Goal: Task Accomplishment & Management: Manage account settings

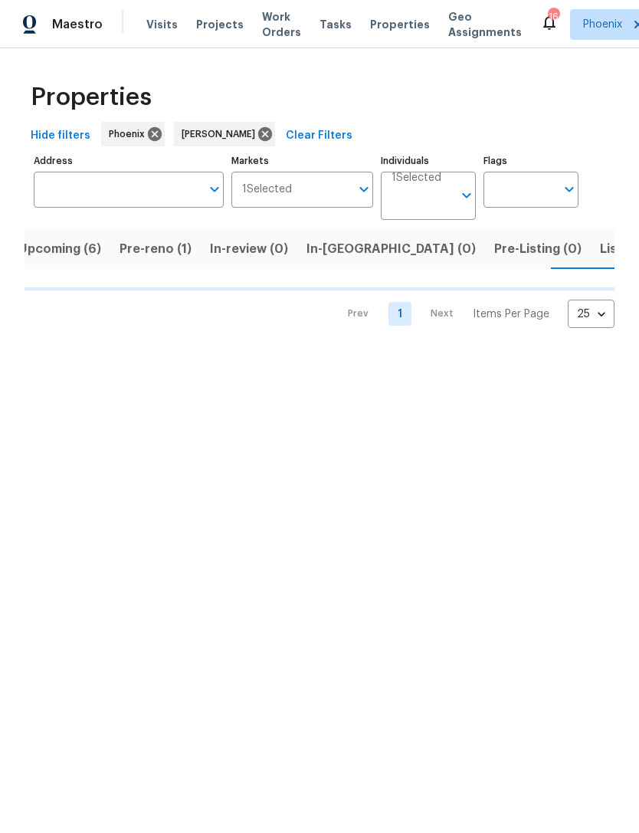
scroll to position [0, 27]
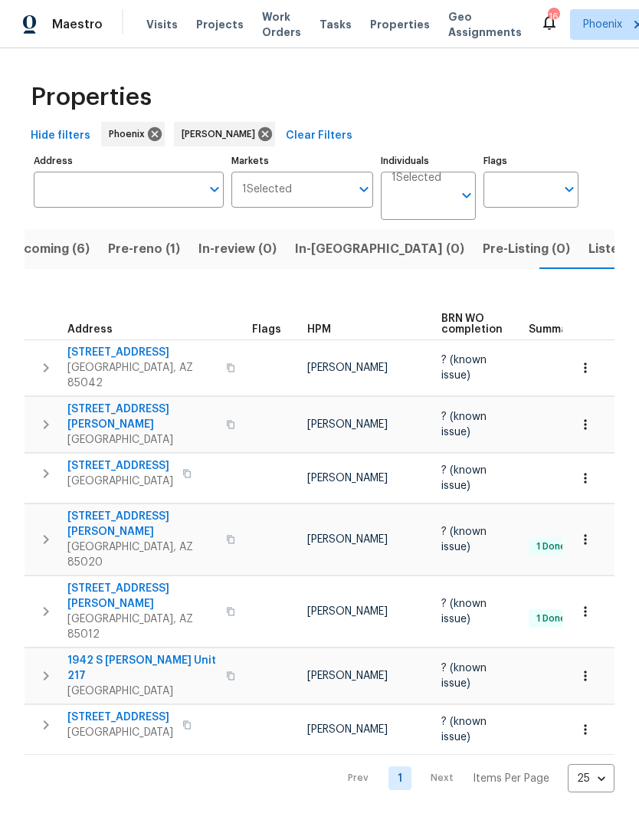
click at [138, 252] on span "Pre-reno (1)" at bounding box center [144, 248] width 72 height 21
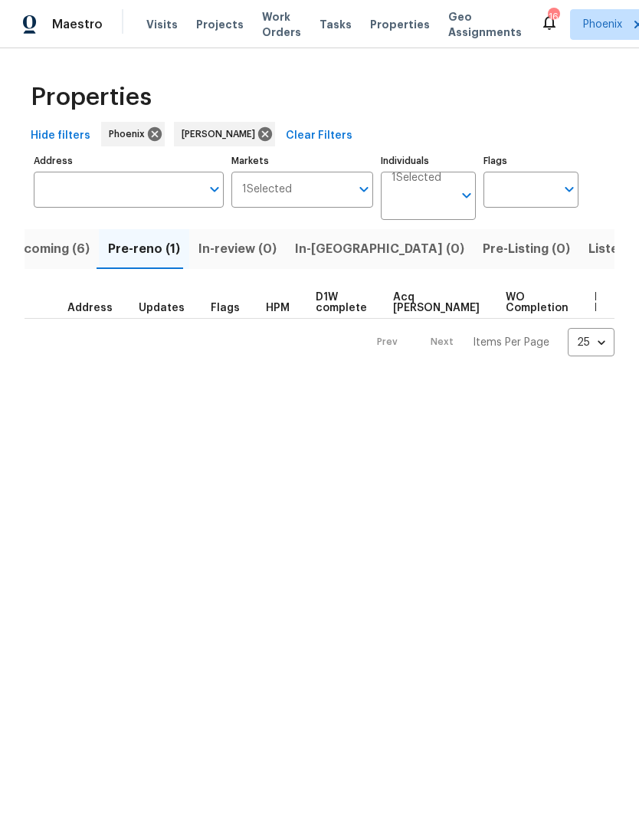
click at [34, 251] on span "Upcoming (6)" at bounding box center [48, 248] width 83 height 21
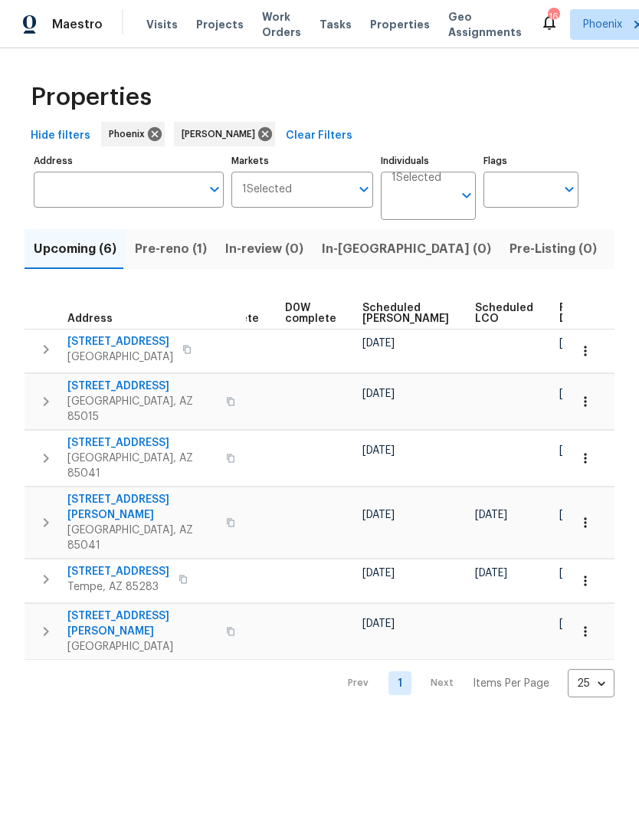
scroll to position [0, 384]
click at [560, 317] on span "Ready Date" at bounding box center [577, 313] width 34 height 21
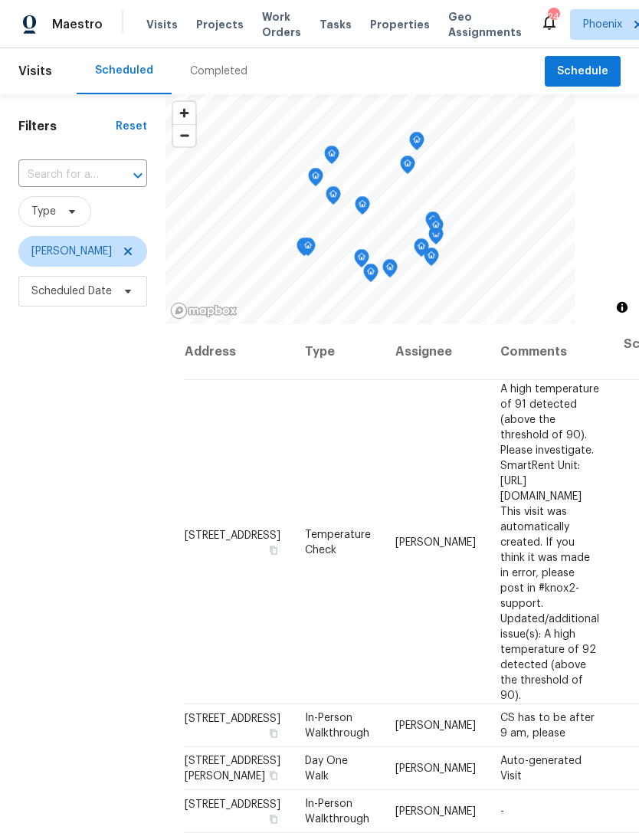
click at [41, 179] on input "text" at bounding box center [61, 175] width 86 height 24
type input "3511"
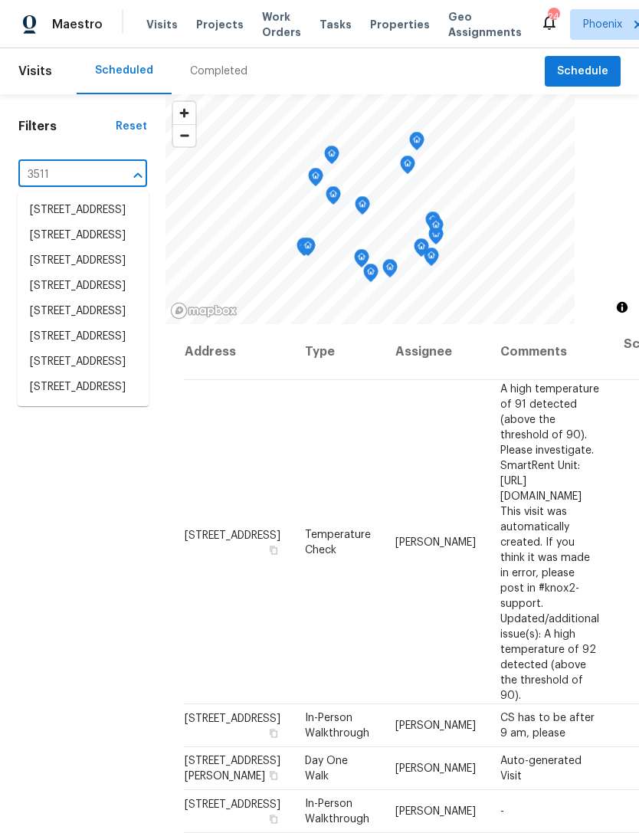
click at [94, 375] on li "[STREET_ADDRESS]" at bounding box center [83, 362] width 131 height 25
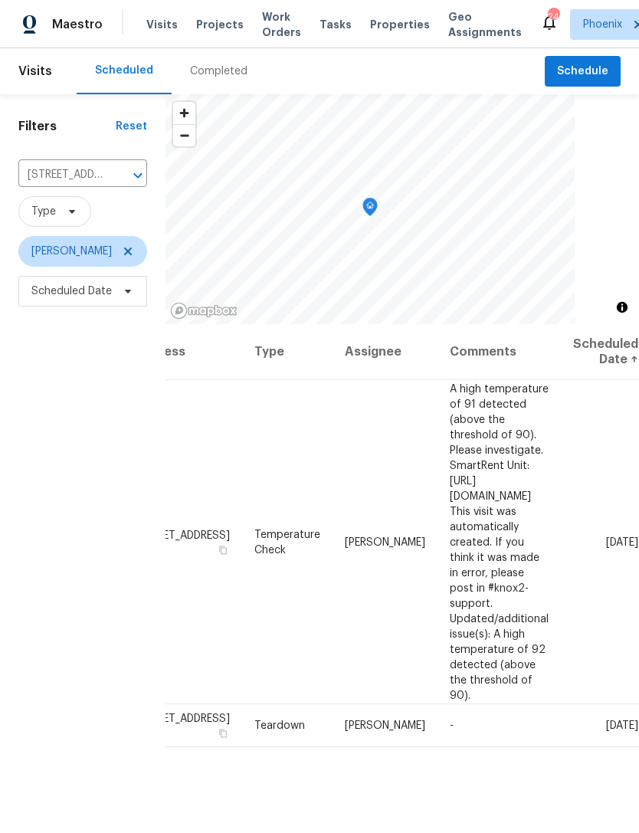
scroll to position [0, 121]
click at [0, 0] on icon at bounding box center [0, 0] width 0 height 0
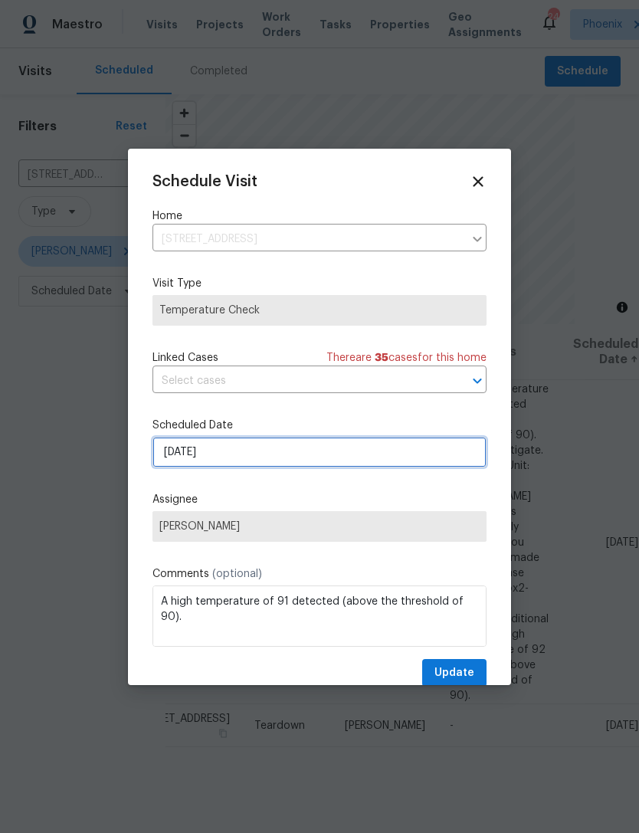
click at [320, 459] on input "[DATE]" at bounding box center [320, 452] width 334 height 31
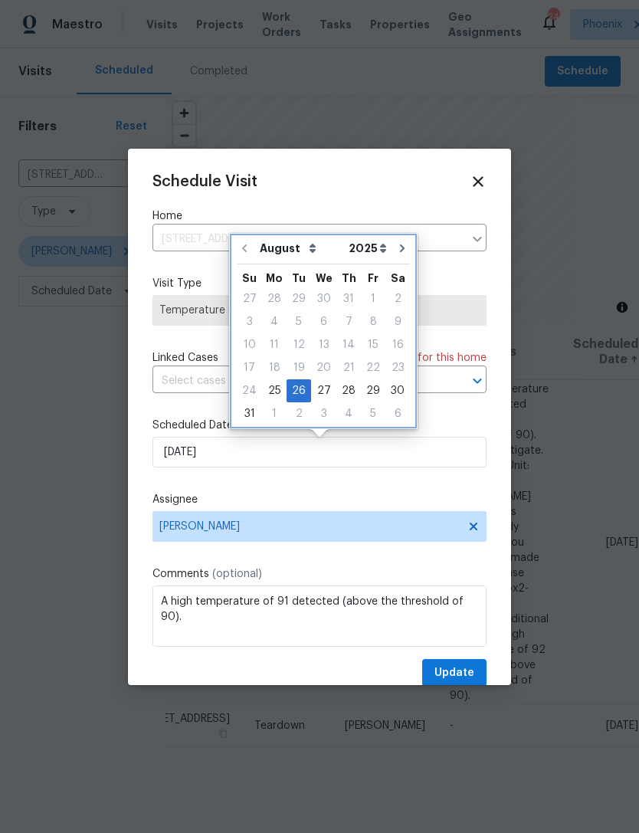
click at [396, 253] on icon "Go to next month" at bounding box center [402, 248] width 12 height 12
type input "[DATE]"
select select "8"
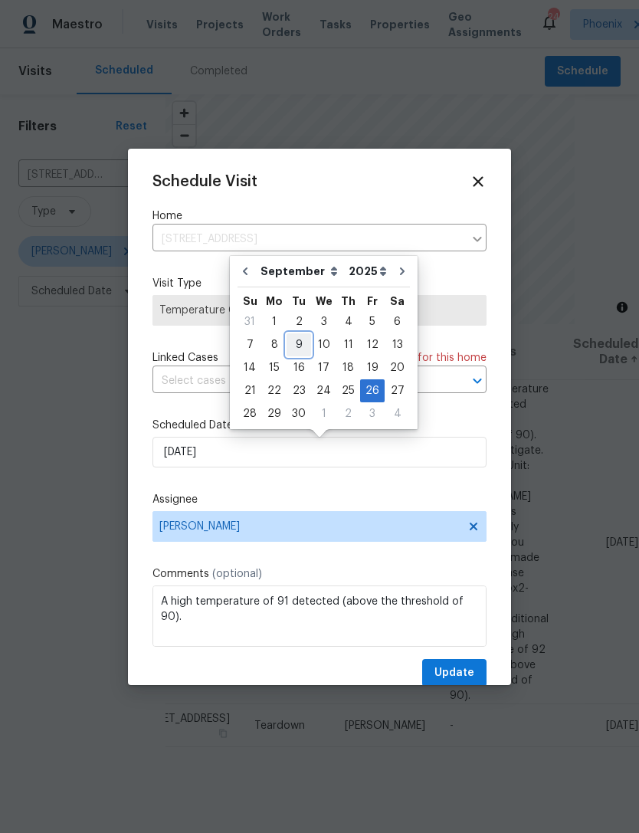
click at [300, 347] on div "9" at bounding box center [299, 344] width 25 height 21
type input "[DATE]"
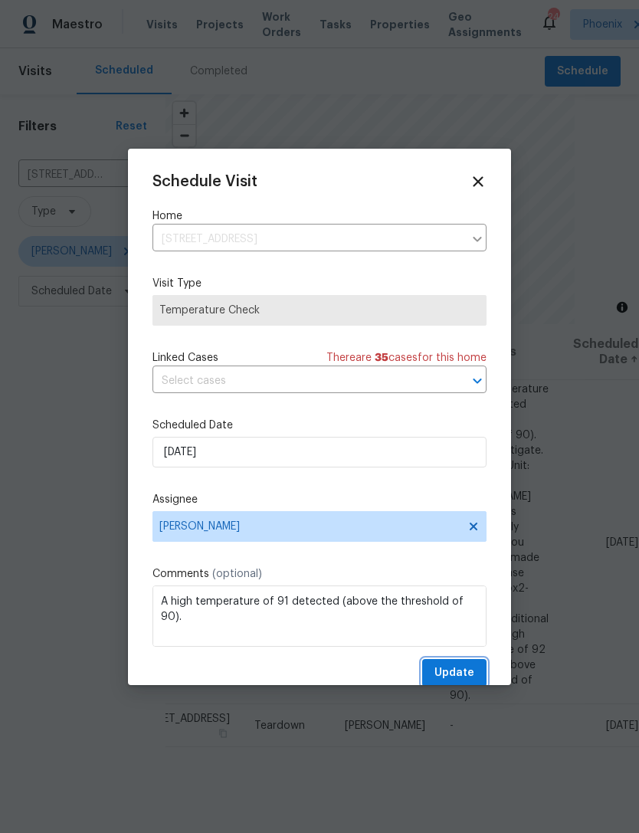
click at [471, 681] on span "Update" at bounding box center [455, 673] width 40 height 19
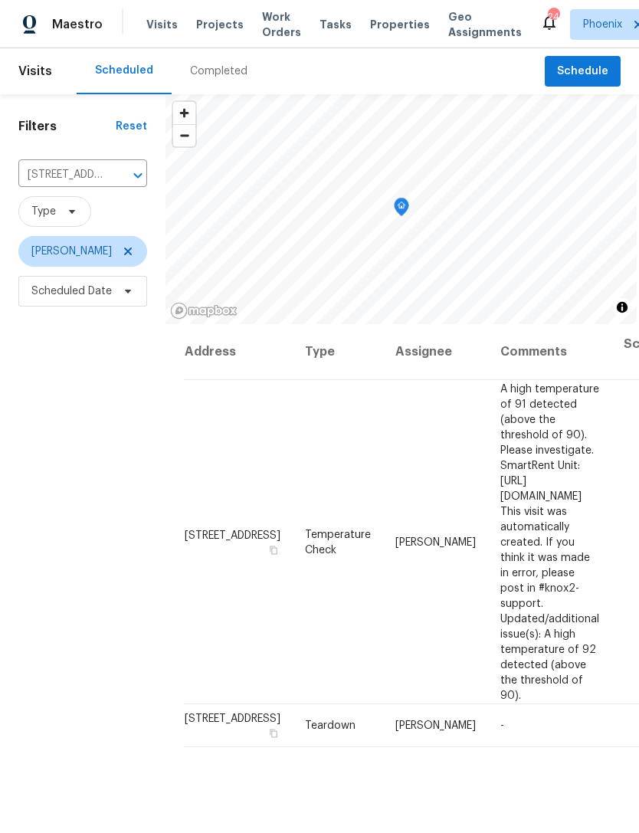
scroll to position [0, 0]
click at [117, 181] on icon "Clear" at bounding box center [117, 175] width 15 height 15
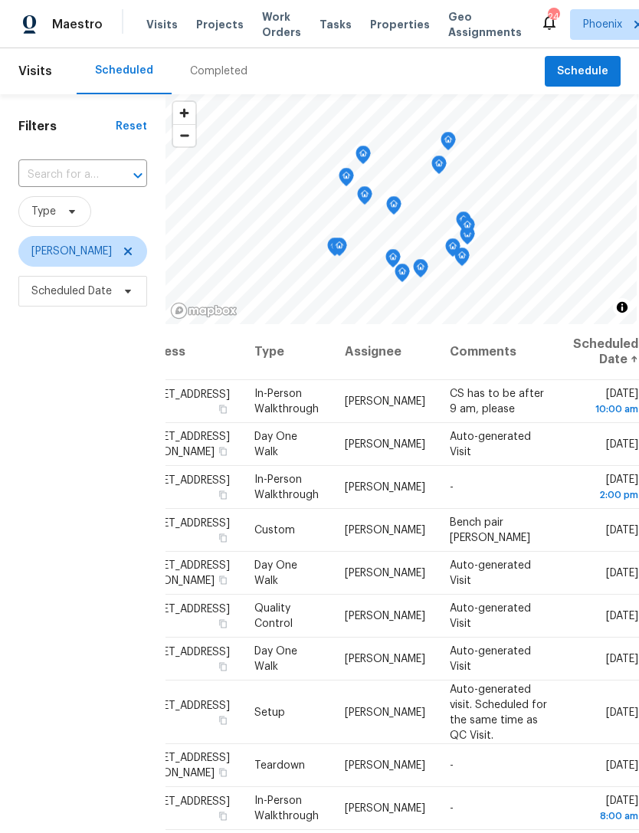
scroll to position [0, 129]
click at [0, 0] on icon at bounding box center [0, 0] width 0 height 0
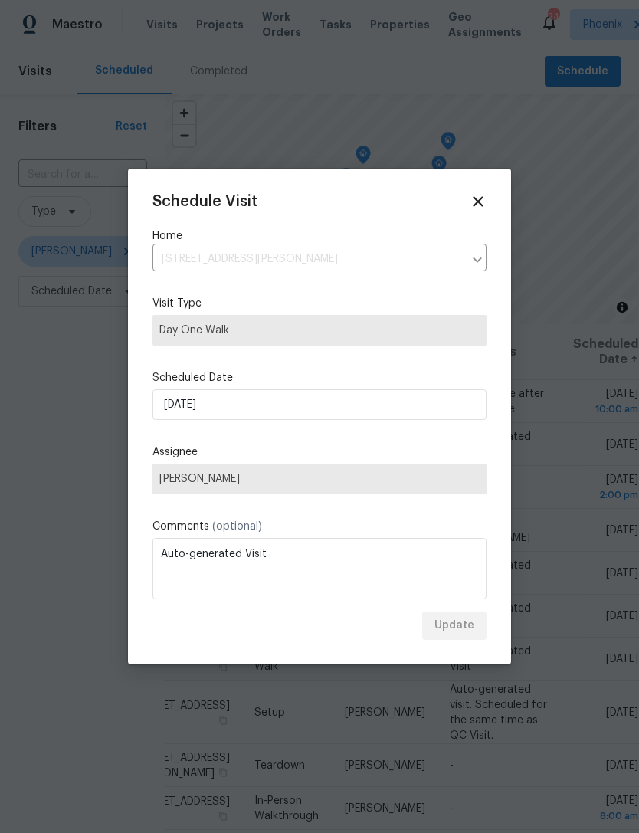
click at [591, 501] on div at bounding box center [319, 416] width 639 height 833
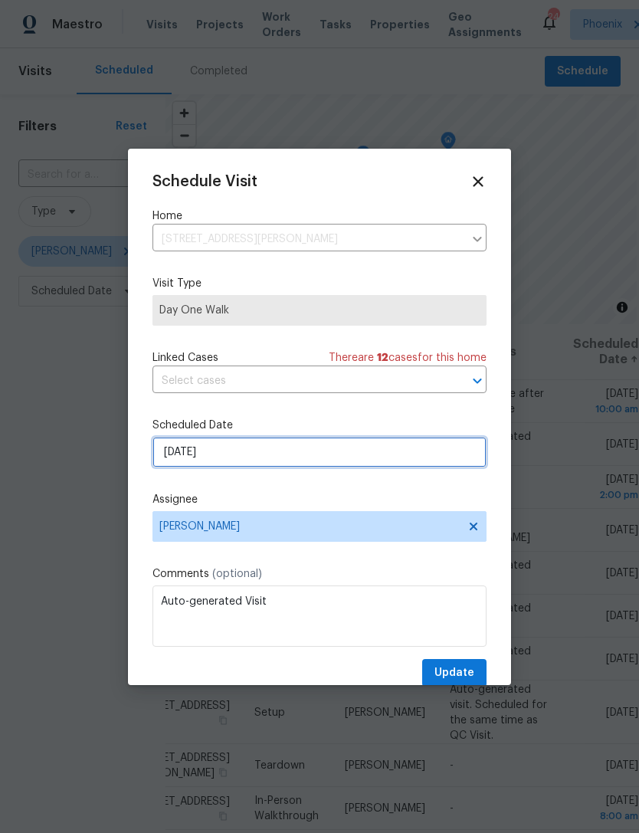
click at [298, 465] on input "[DATE]" at bounding box center [320, 452] width 334 height 31
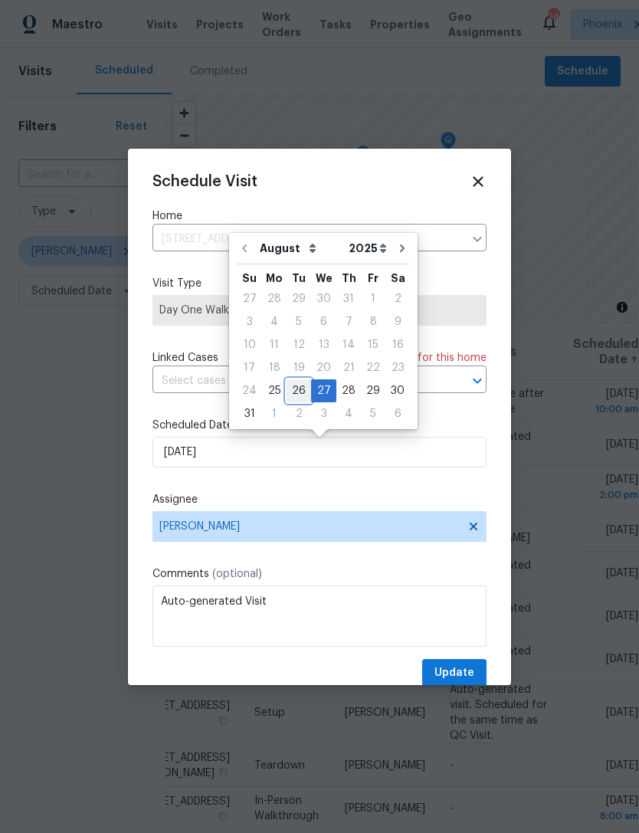
click at [294, 395] on div "26" at bounding box center [299, 390] width 25 height 21
type input "[DATE]"
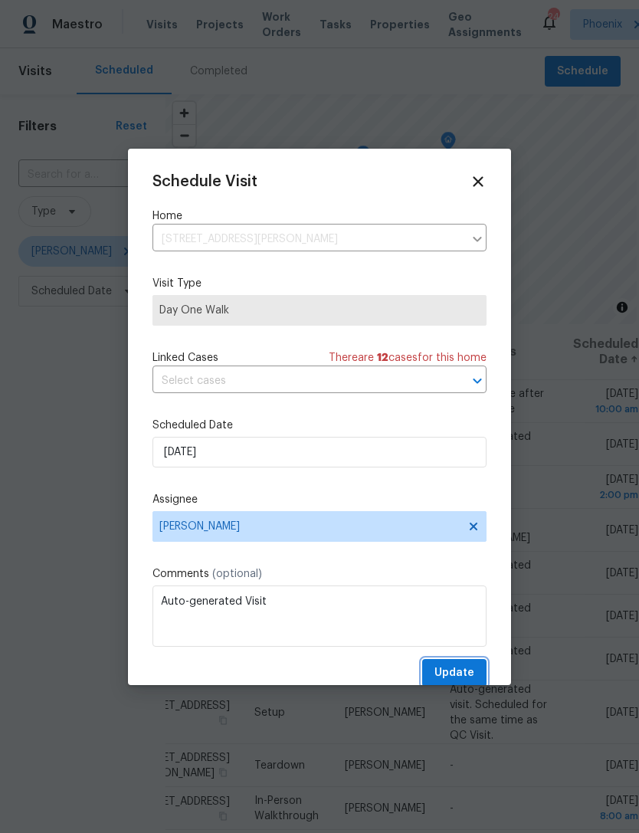
click at [457, 669] on span "Update" at bounding box center [455, 673] width 40 height 19
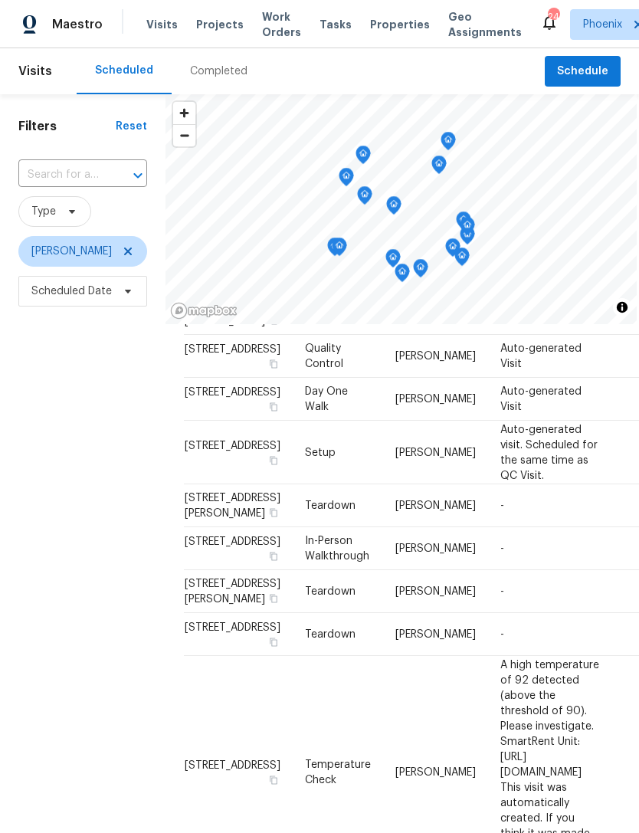
scroll to position [261, 0]
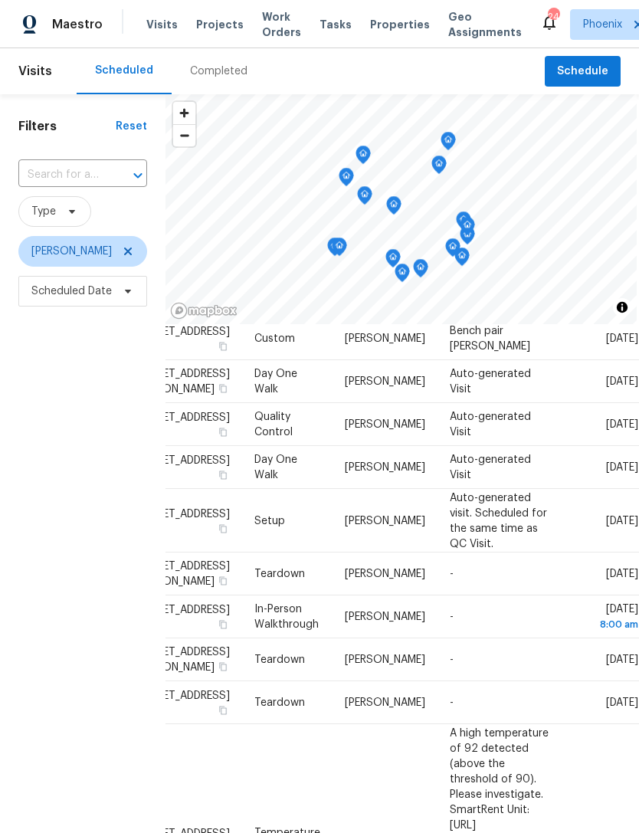
click at [79, 516] on div "Filters Reset ​ Type [PERSON_NAME] Scheduled Date" at bounding box center [83, 542] width 166 height 897
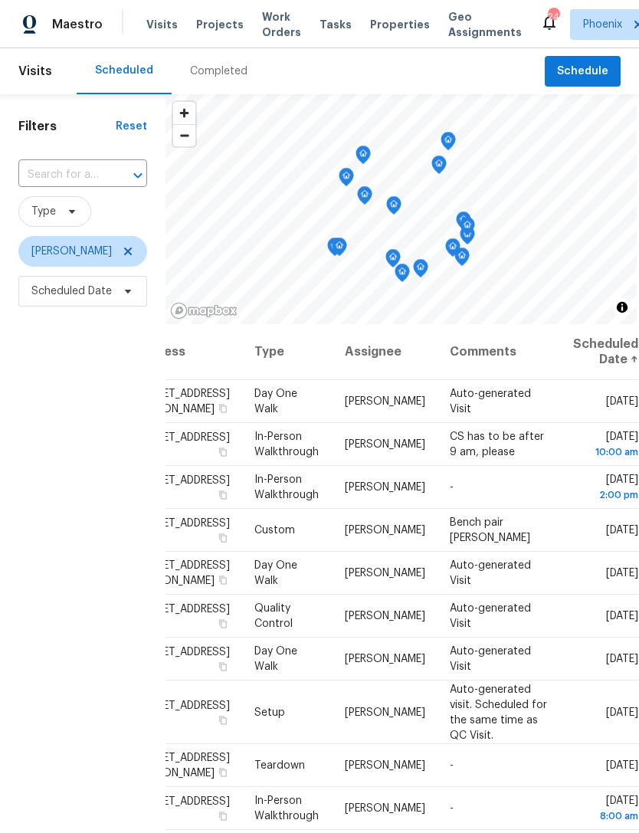
scroll to position [0, 129]
